Goal: Task Accomplishment & Management: Manage account settings

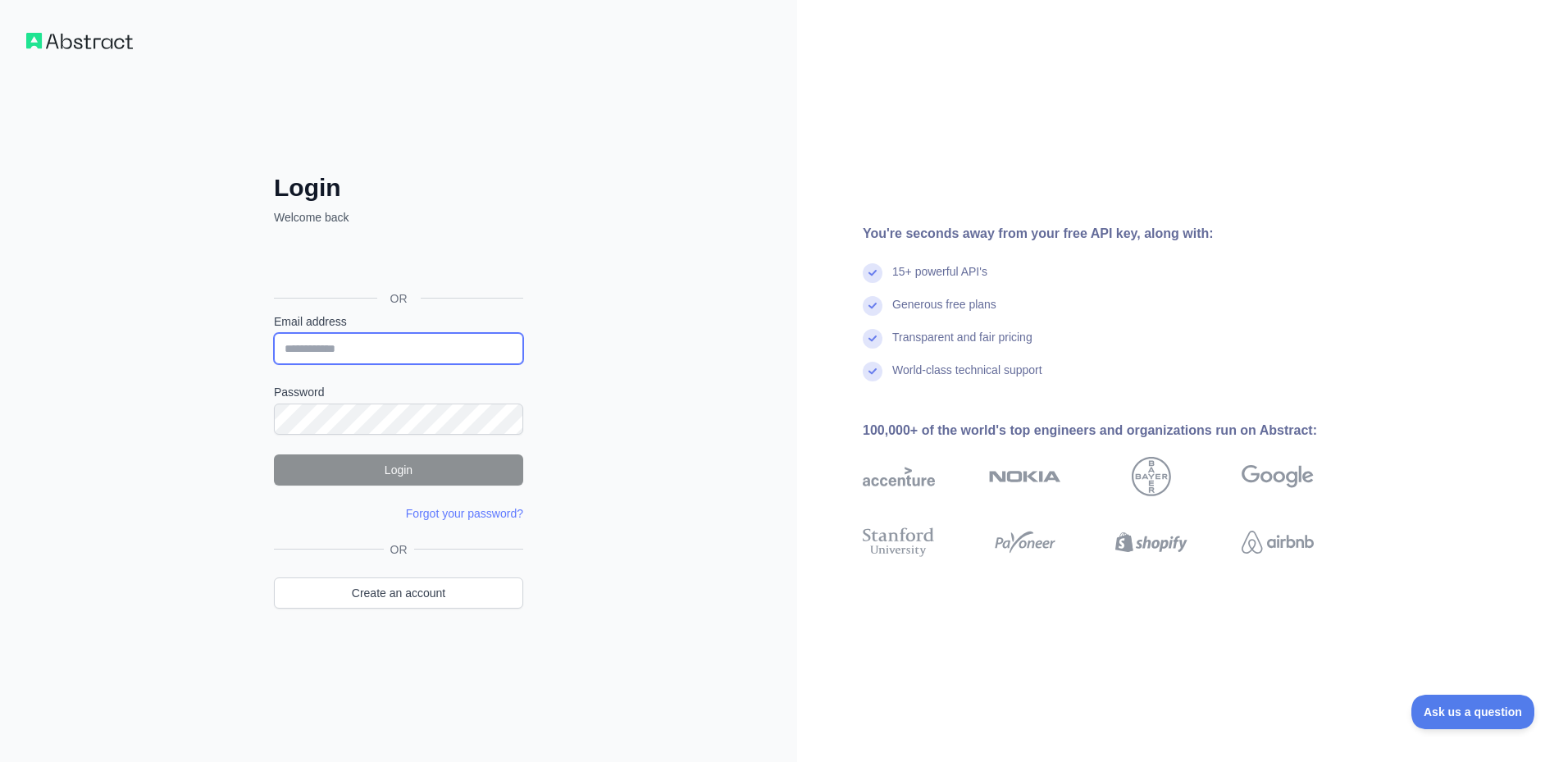
type input "**********"
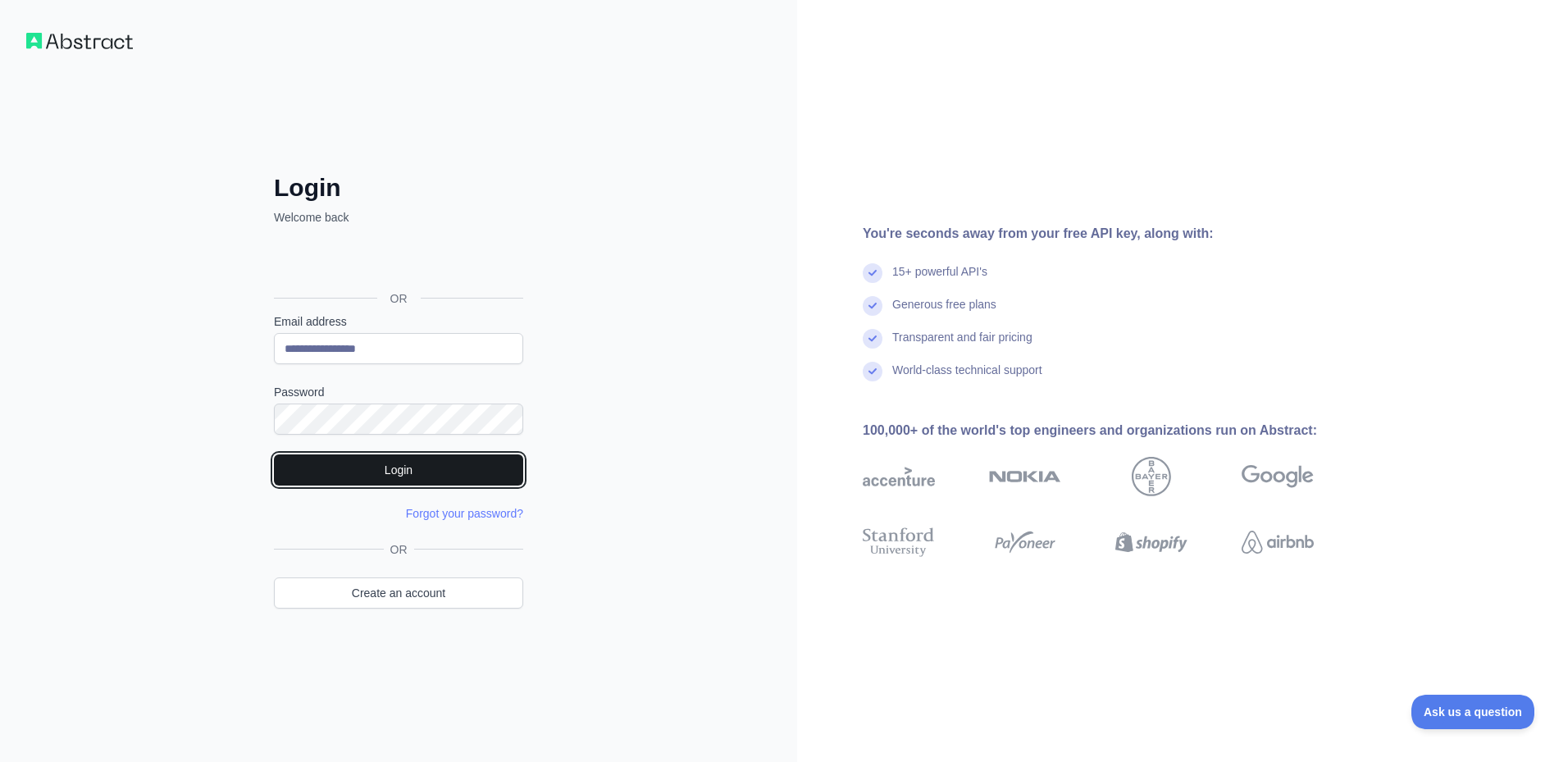
click at [377, 471] on button "Login" at bounding box center [398, 470] width 249 height 31
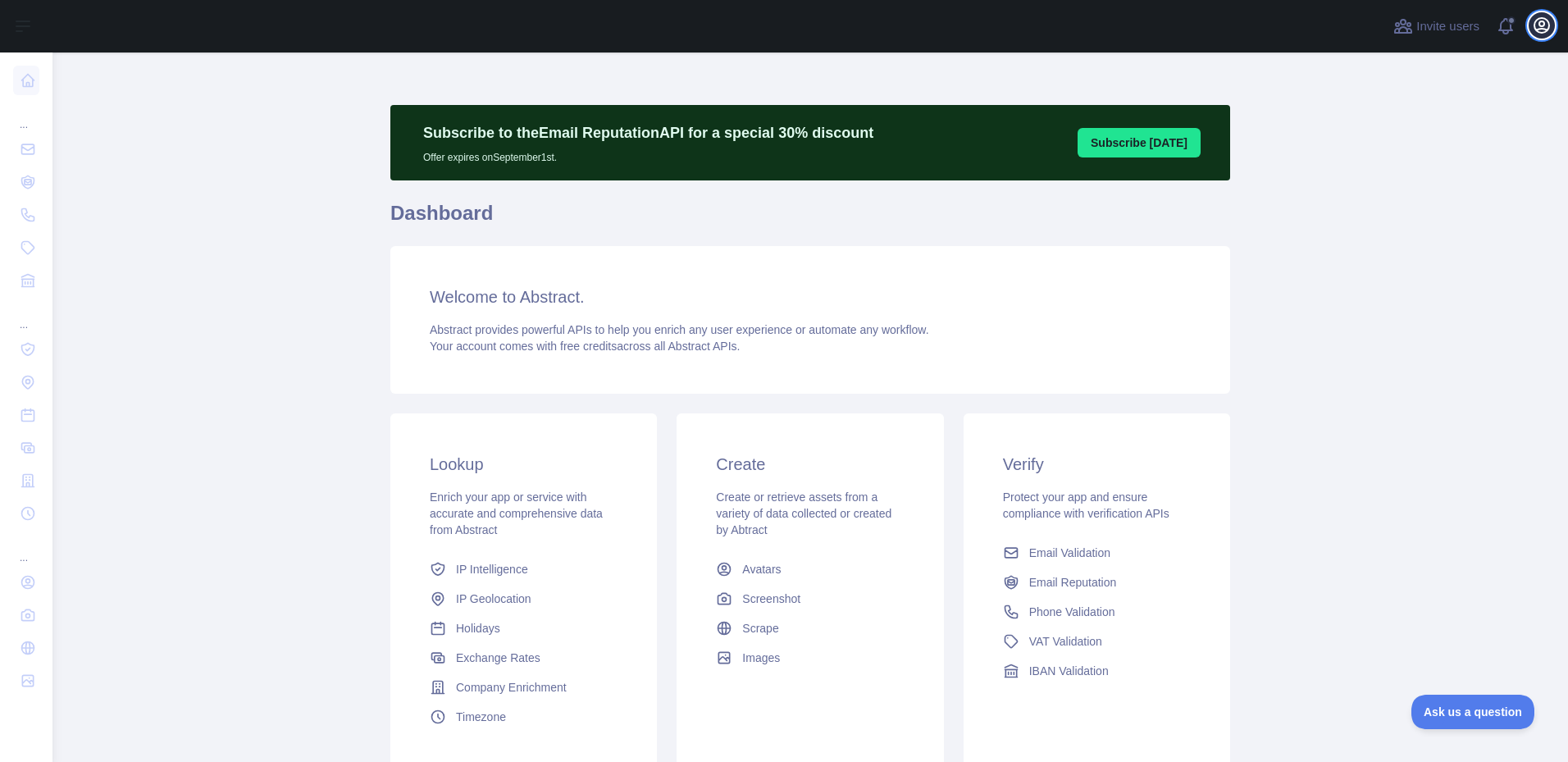
click at [1536, 22] on icon "button" at bounding box center [1542, 25] width 15 height 15
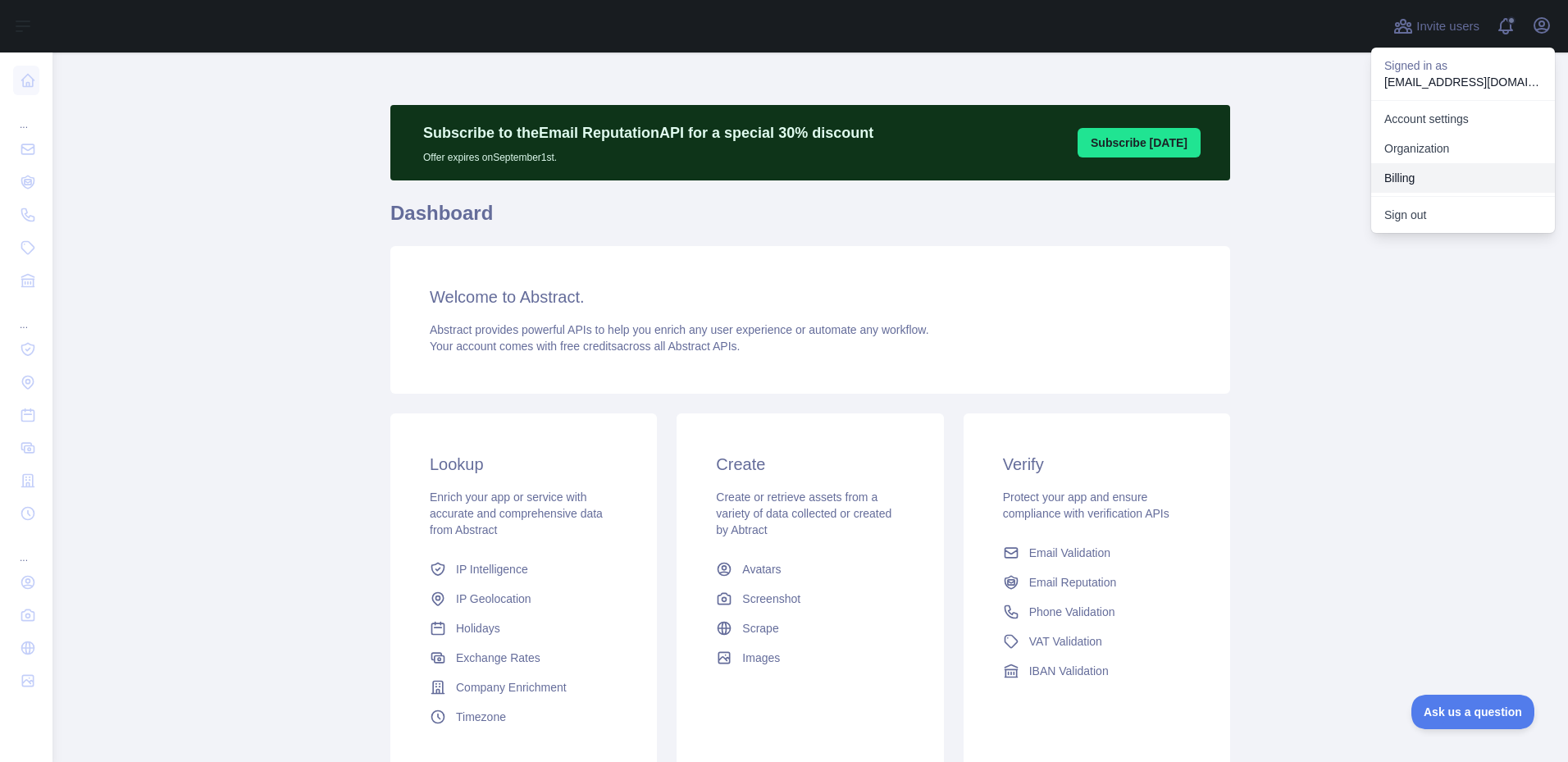
click at [1408, 169] on button "Billing" at bounding box center [1463, 178] width 183 height 30
